Goal: Task Accomplishment & Management: Complete application form

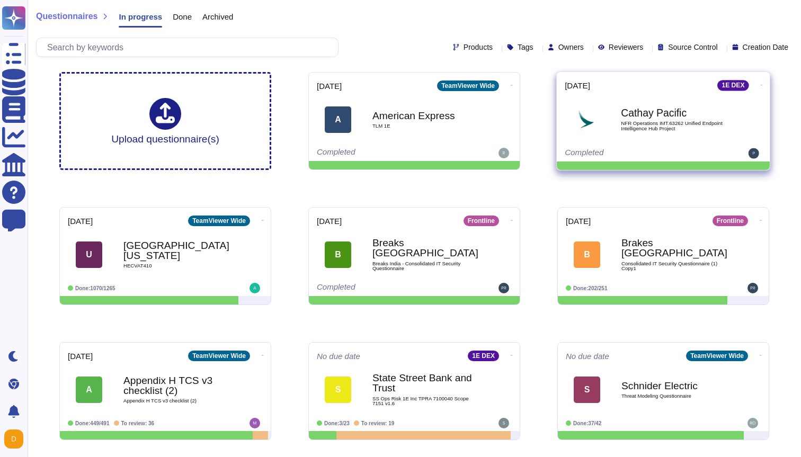
click at [647, 145] on div "Cathay Pacific NFR Operations IMT.63262 Unified Endpoint Intelligence Hub Proje…" at bounding box center [663, 119] width 197 height 53
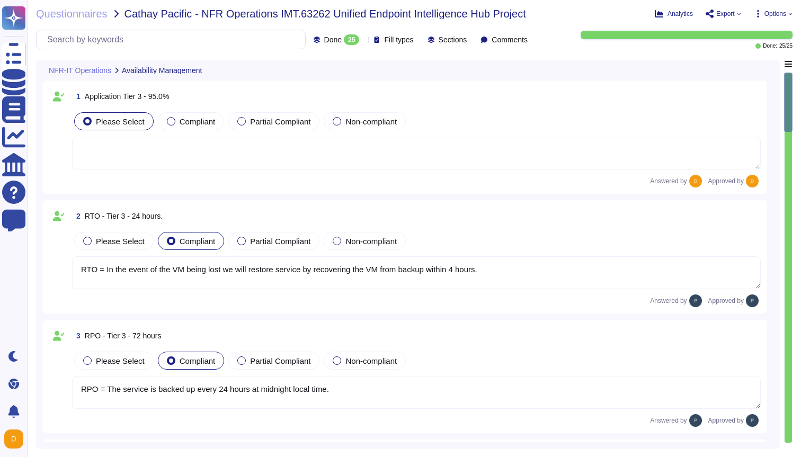
type textarea "RTO = In the event of the VM being lost we will restore service by recovering t…"
type textarea "RPO = The service is backed up every 24 hours at midnight local time."
type textarea "Each stage of the standard recovery process is tested as part of the regular de…"
type textarea "Customer data is backed up continuously allowing for restore to any point in ti…"
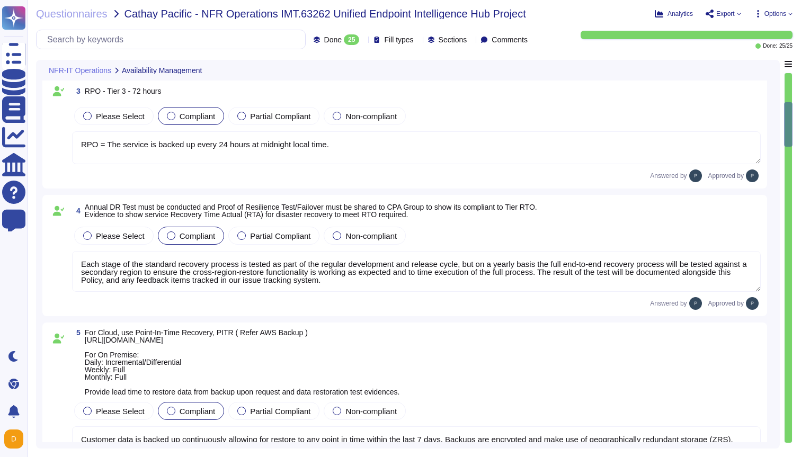
type textarea "During the preparation phase of the incident response plan; 1E will establish a…"
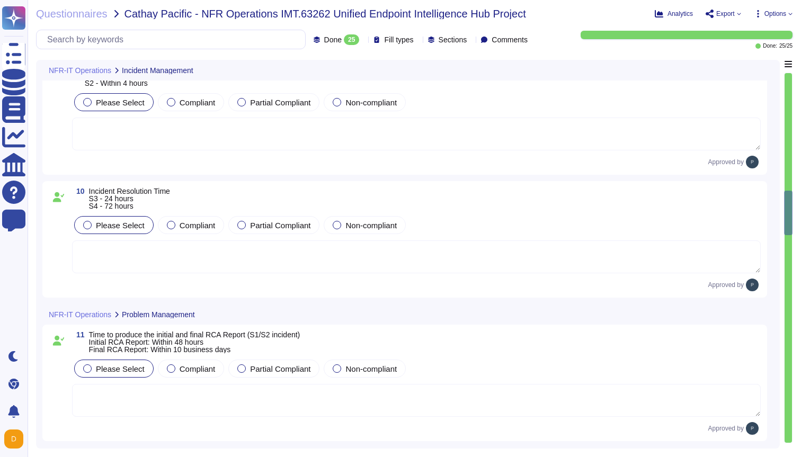
type textarea "The change is considered approved if the Customer does not object to TeamViewer…"
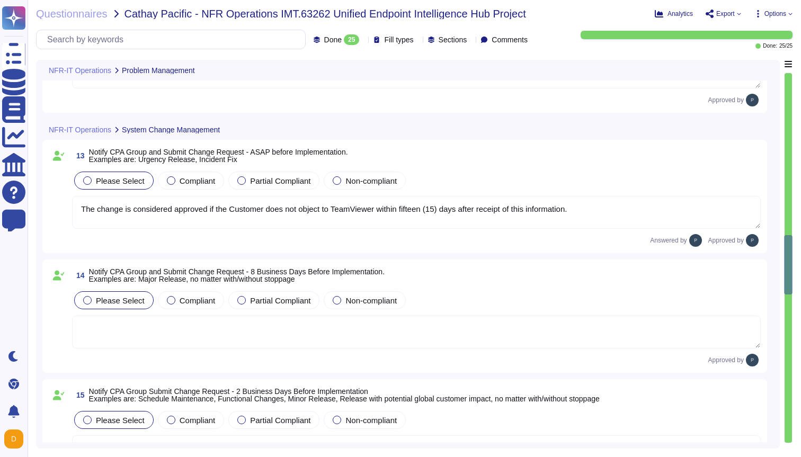
scroll to position [1493, 0]
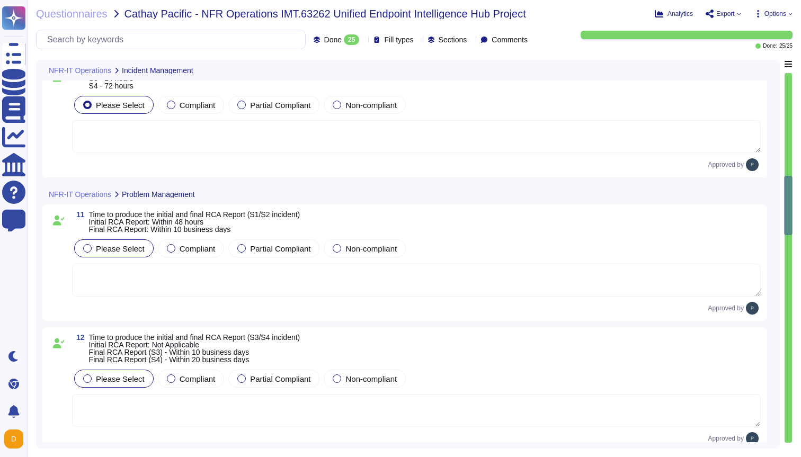
type textarea "During the preparation phase of the incident response plan; 1E will establish a…"
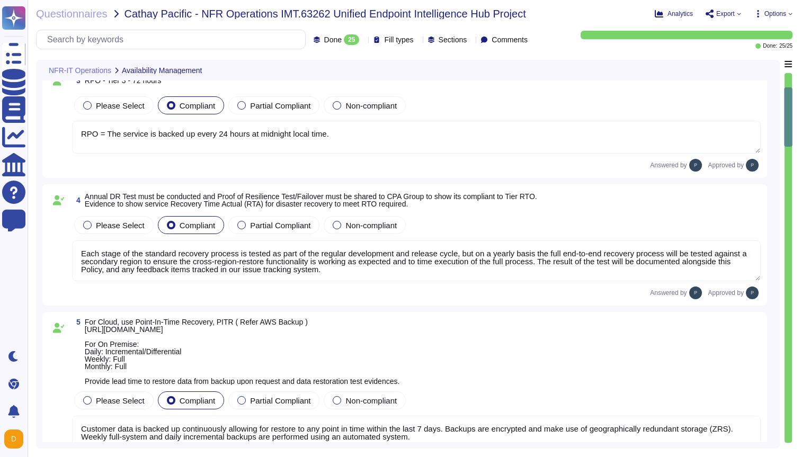
type textarea "RTO = In the event of the VM being lost we will restore service by recovering t…"
type textarea "RPO = The service is backed up every 24 hours at midnight local time."
type textarea "Each stage of the standard recovery process is tested as part of the regular de…"
type textarea "Customer data is backed up continuously allowing for restore to any point in ti…"
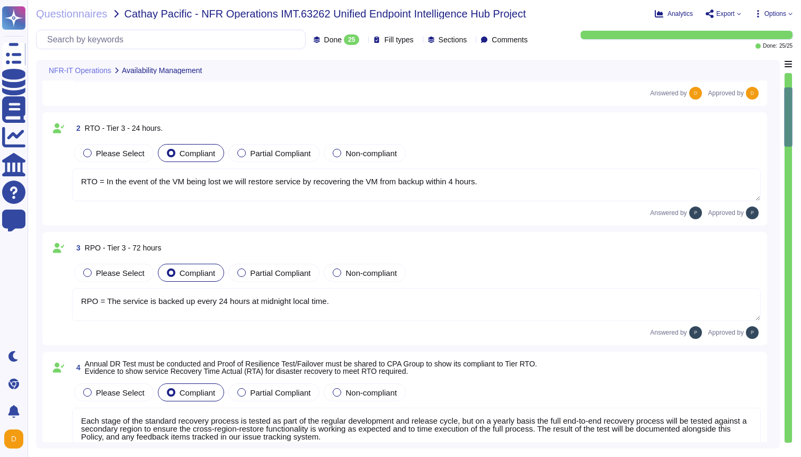
scroll to position [0, 0]
